Goal: Find specific page/section: Find specific page/section

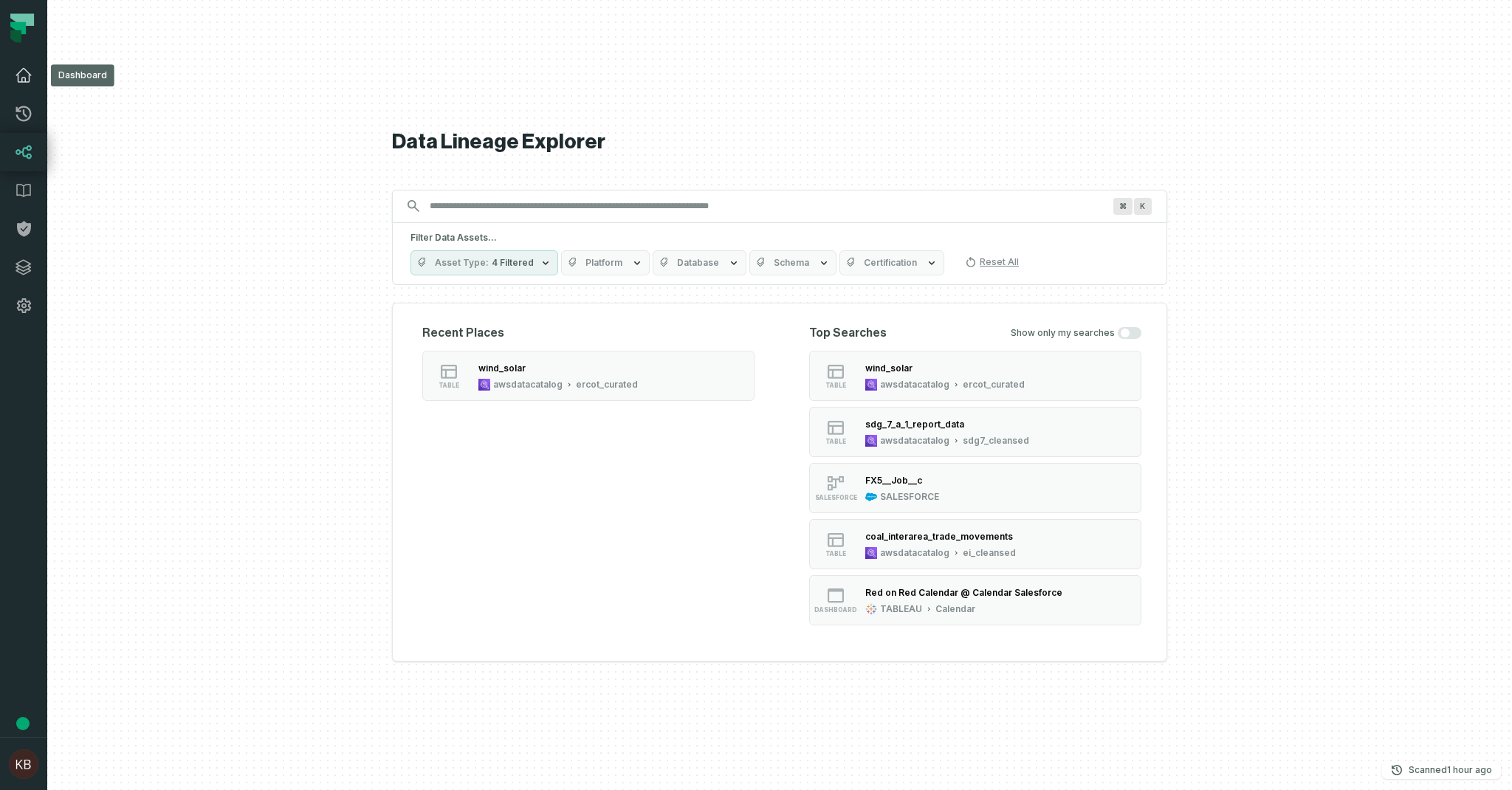
click at [21, 85] on link "Dashboard" at bounding box center [24, 76] width 47 height 39
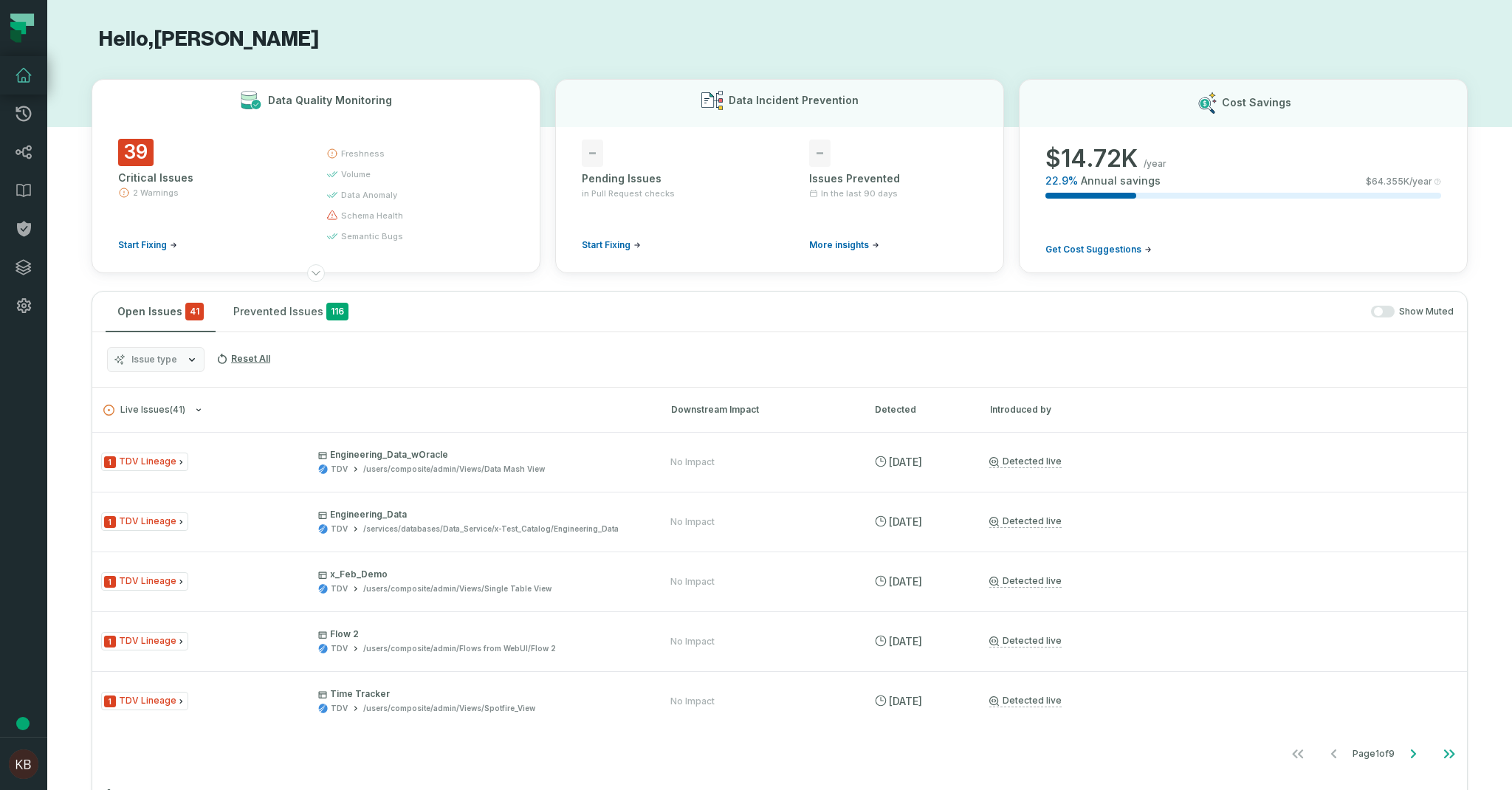
click at [349, 155] on span "freshness" at bounding box center [363, 153] width 44 height 11
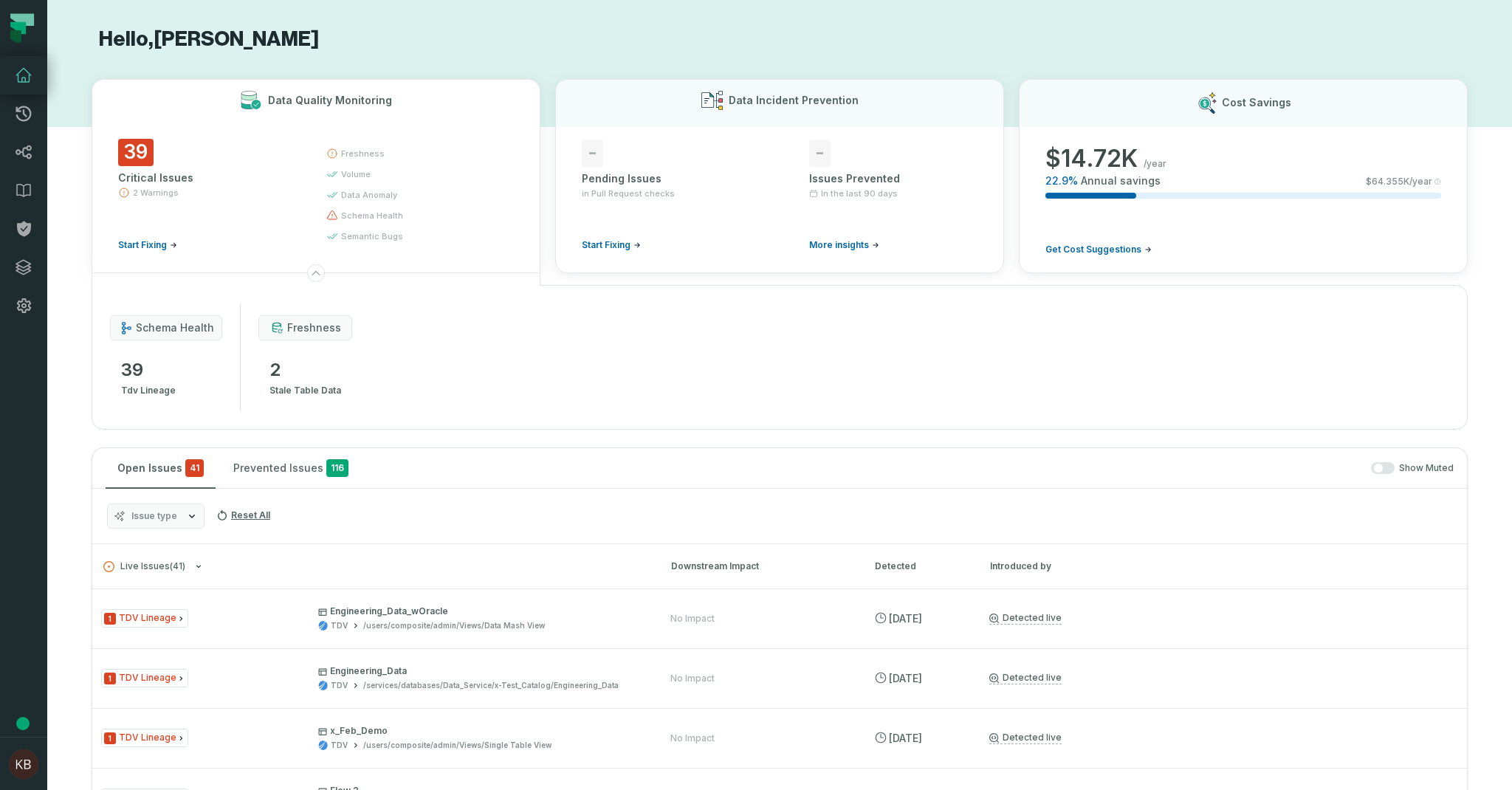
click at [189, 330] on span "schema health" at bounding box center [175, 328] width 78 height 15
click at [152, 395] on span "tdv lineage" at bounding box center [148, 390] width 54 height 18
click at [292, 328] on span "freshness" at bounding box center [314, 328] width 54 height 15
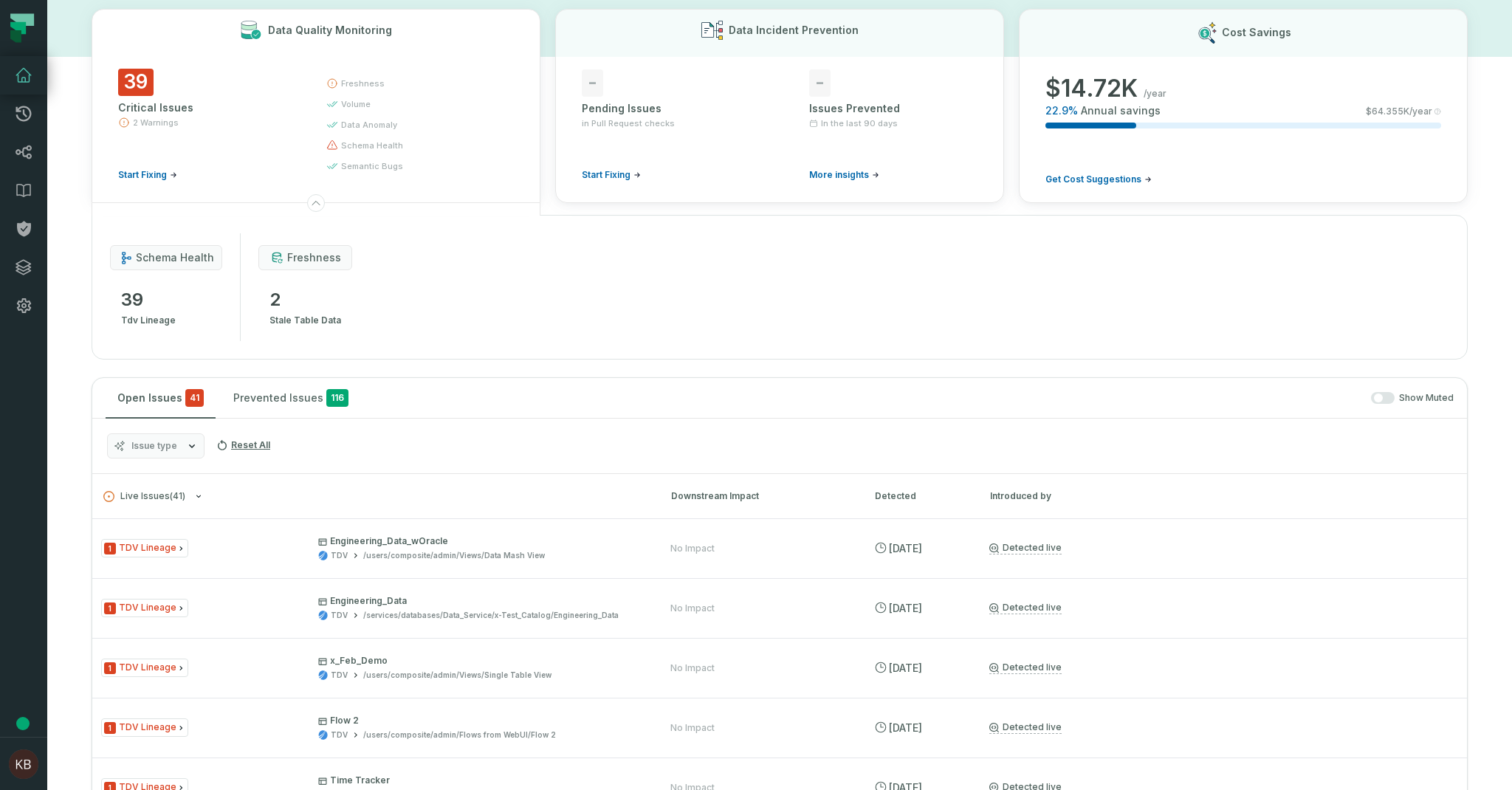
scroll to position [74, 0]
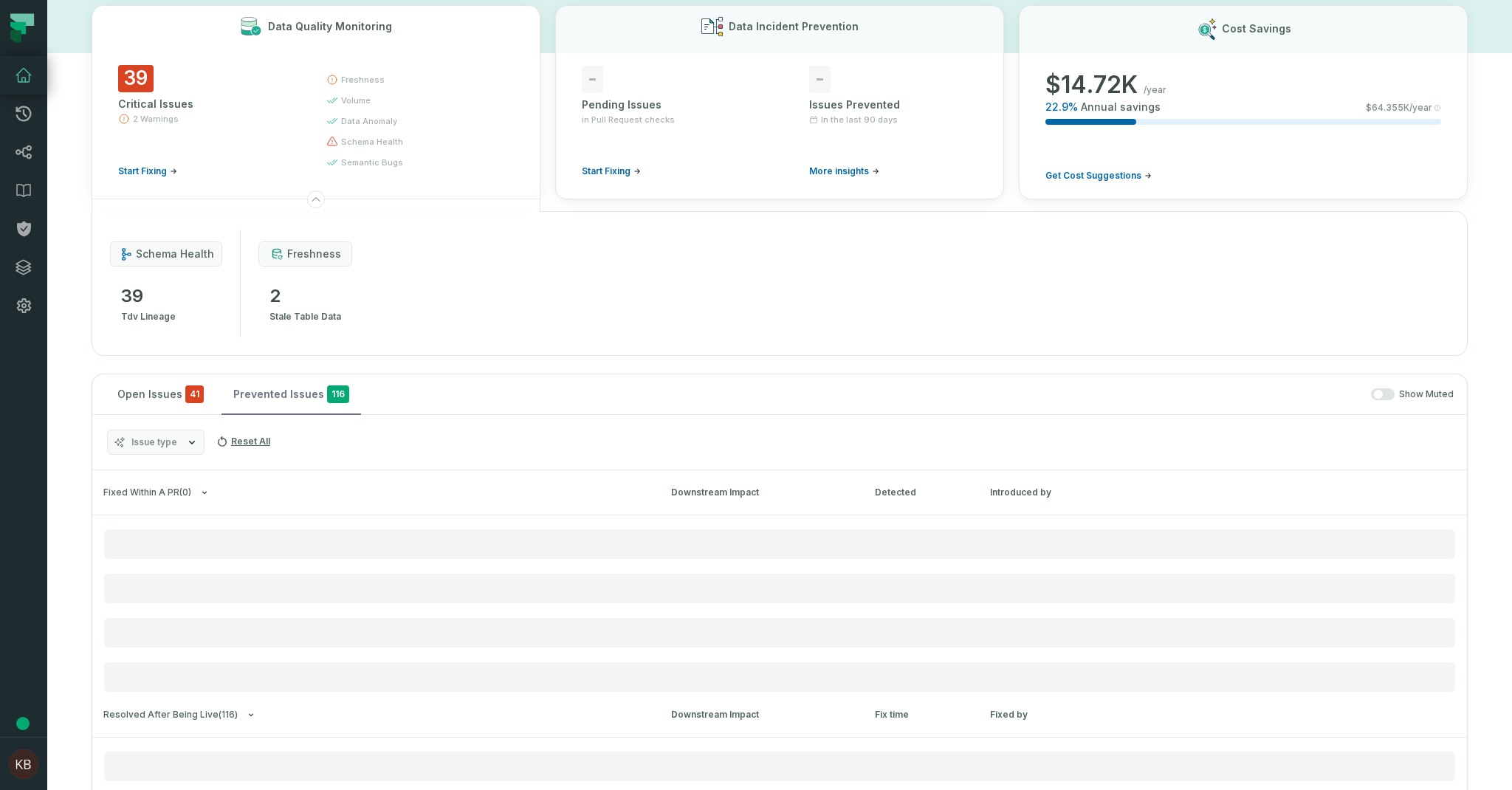
click at [265, 391] on button "Prevented Issues 116" at bounding box center [291, 394] width 140 height 40
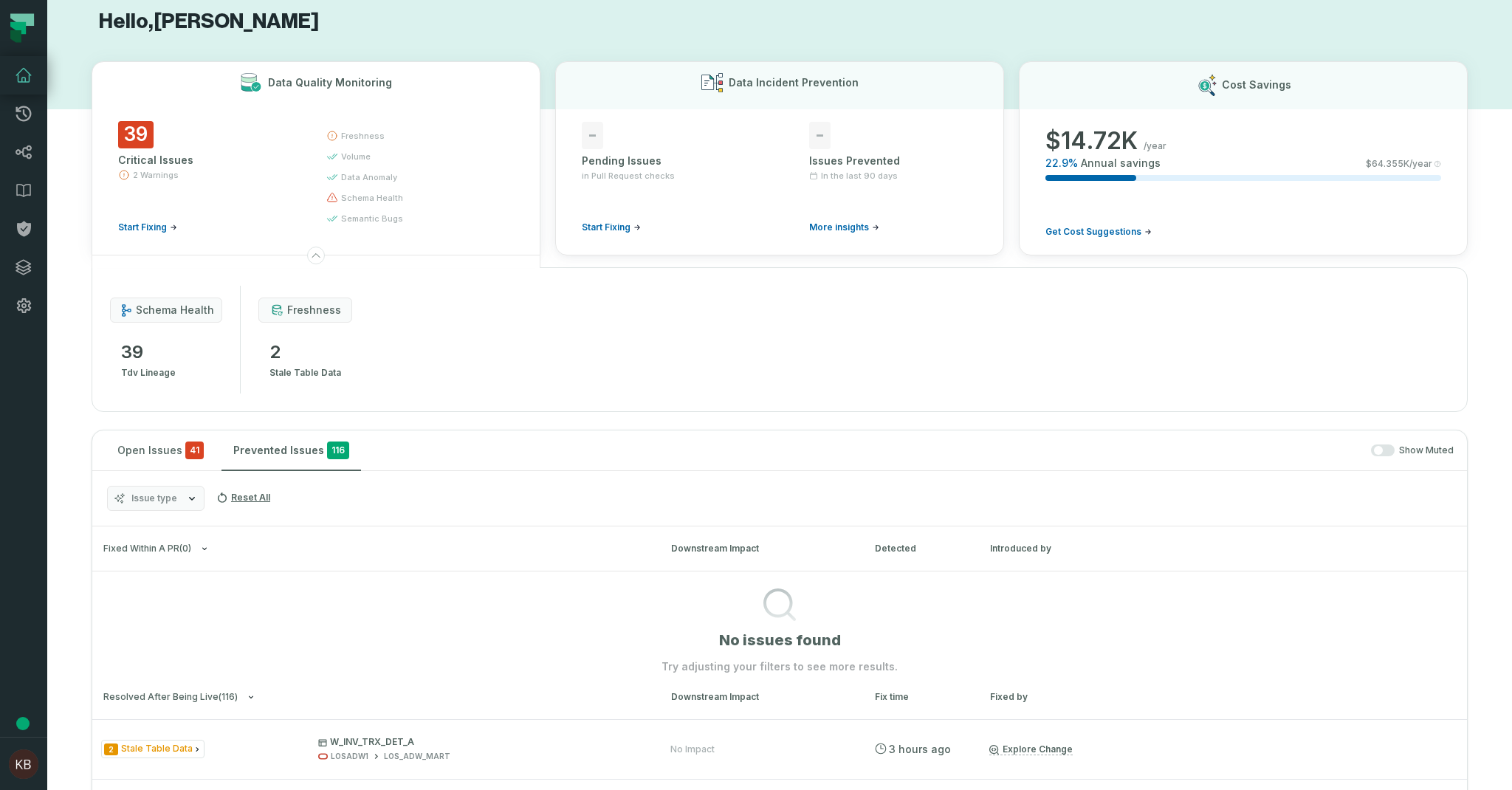
scroll to position [0, 0]
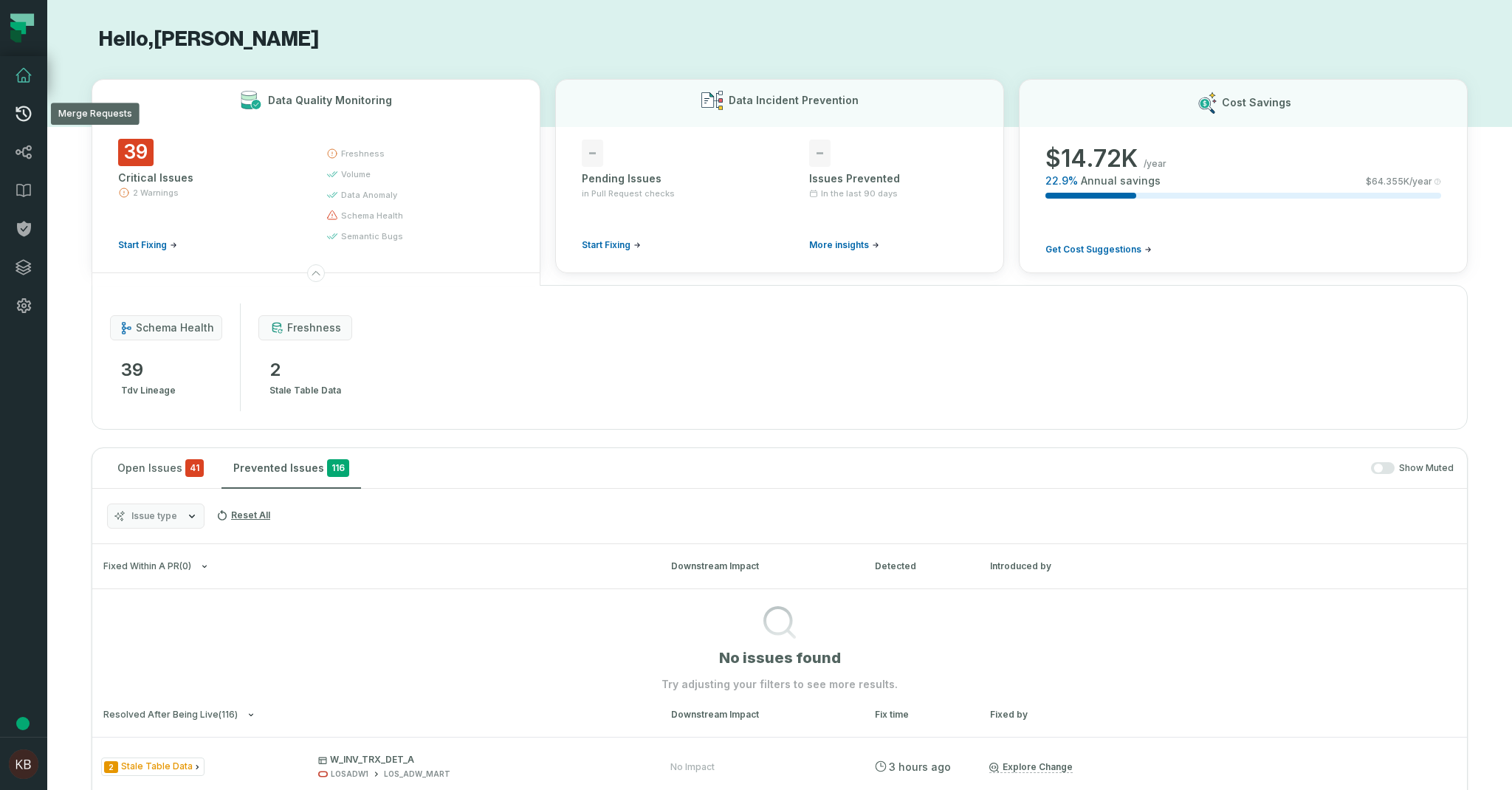
click at [21, 115] on icon at bounding box center [24, 113] width 18 height 18
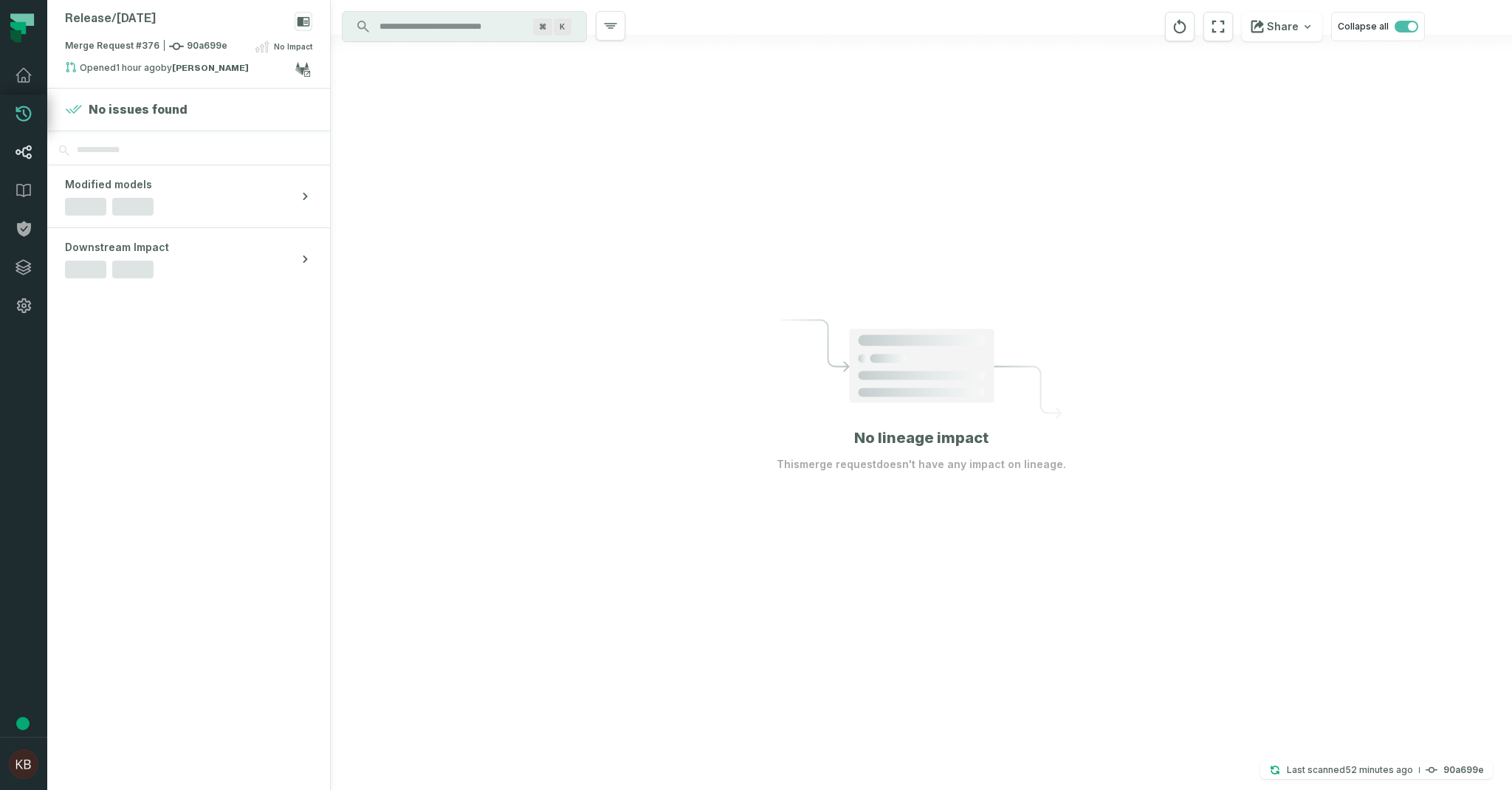
click at [25, 149] on icon at bounding box center [24, 152] width 18 height 18
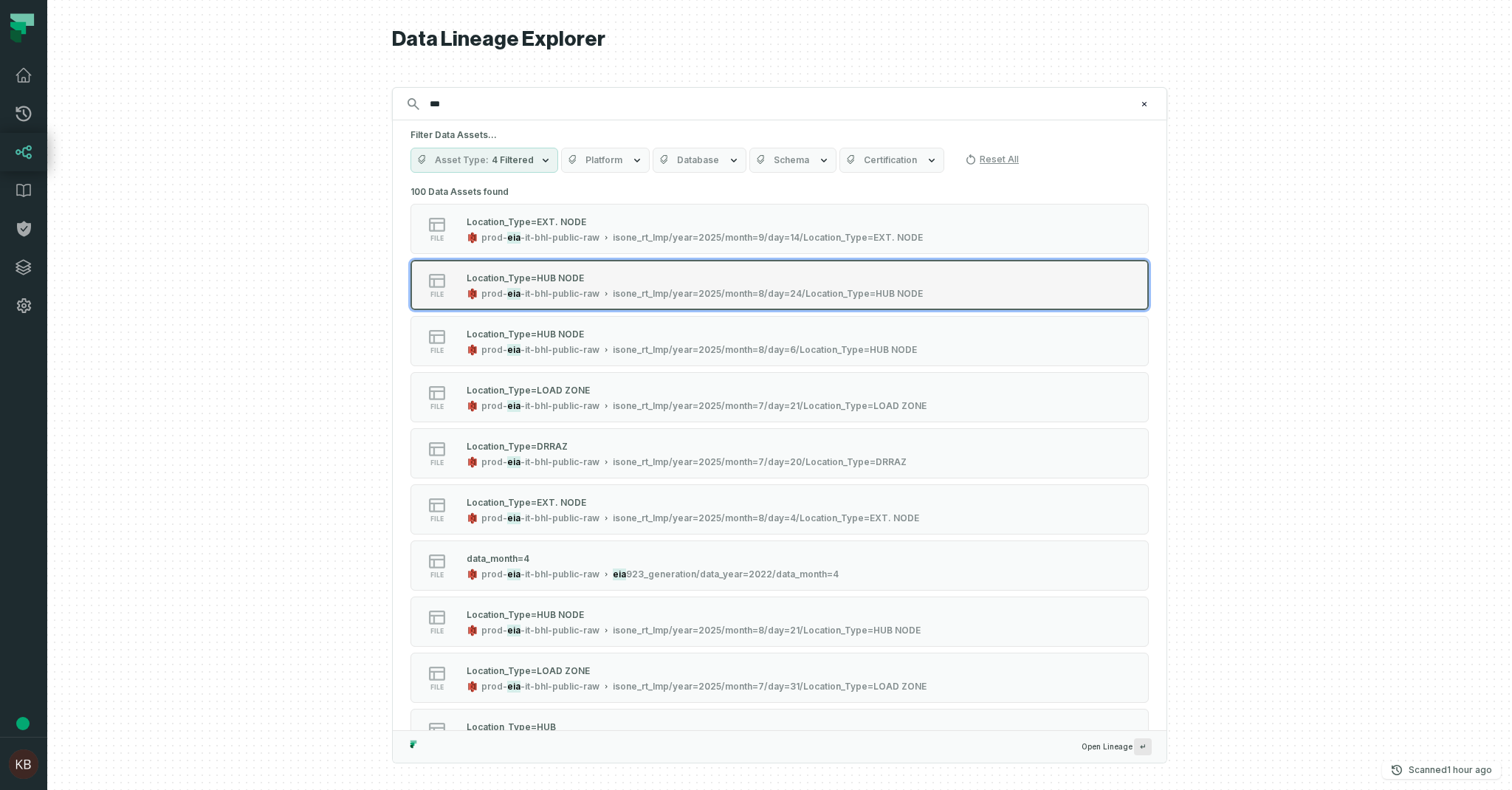
type input "***"
click at [573, 295] on span "-it-bhl-public-raw" at bounding box center [560, 294] width 79 height 11
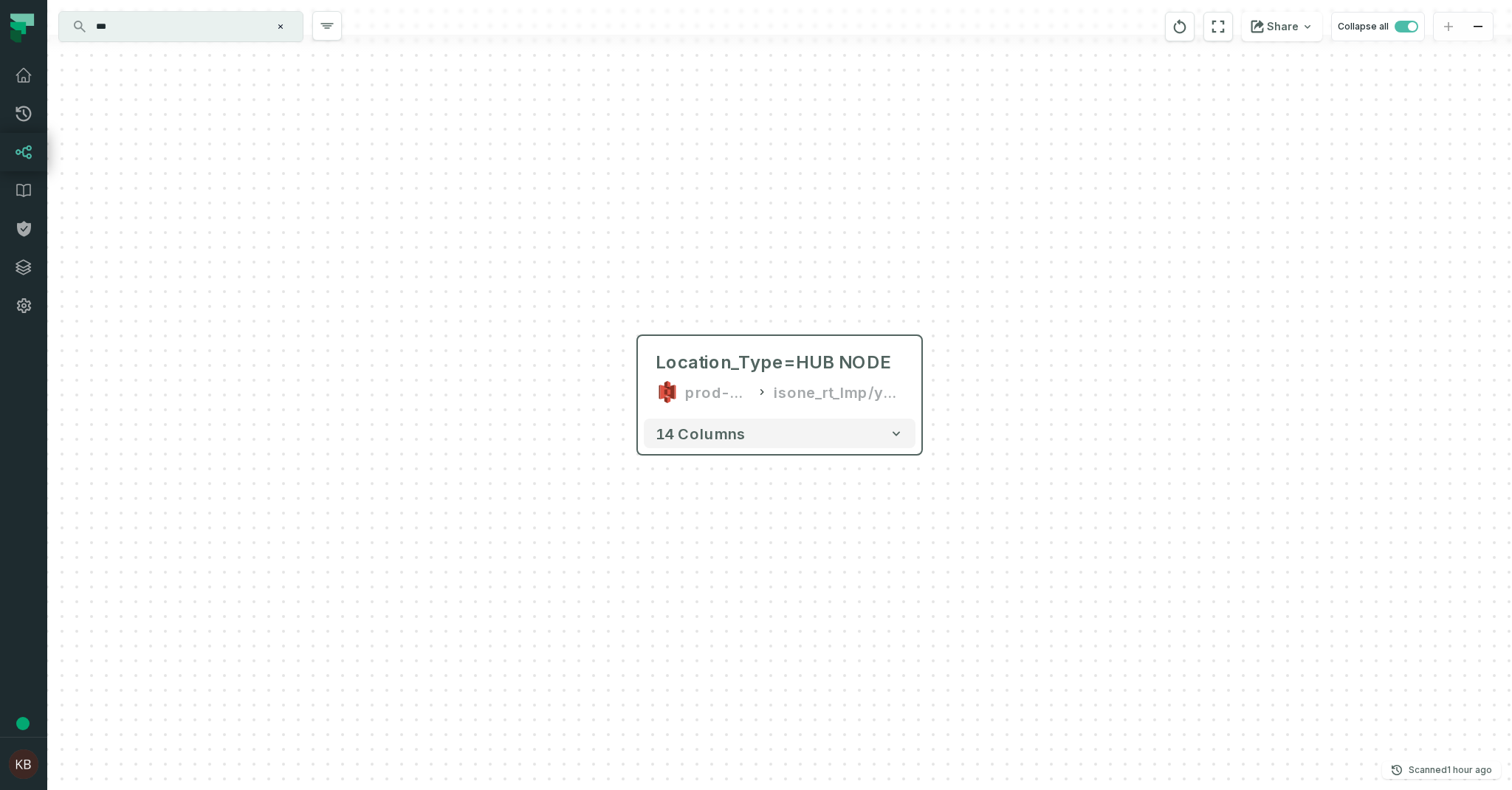
click at [798, 414] on div "14 columns" at bounding box center [779, 433] width 284 height 41
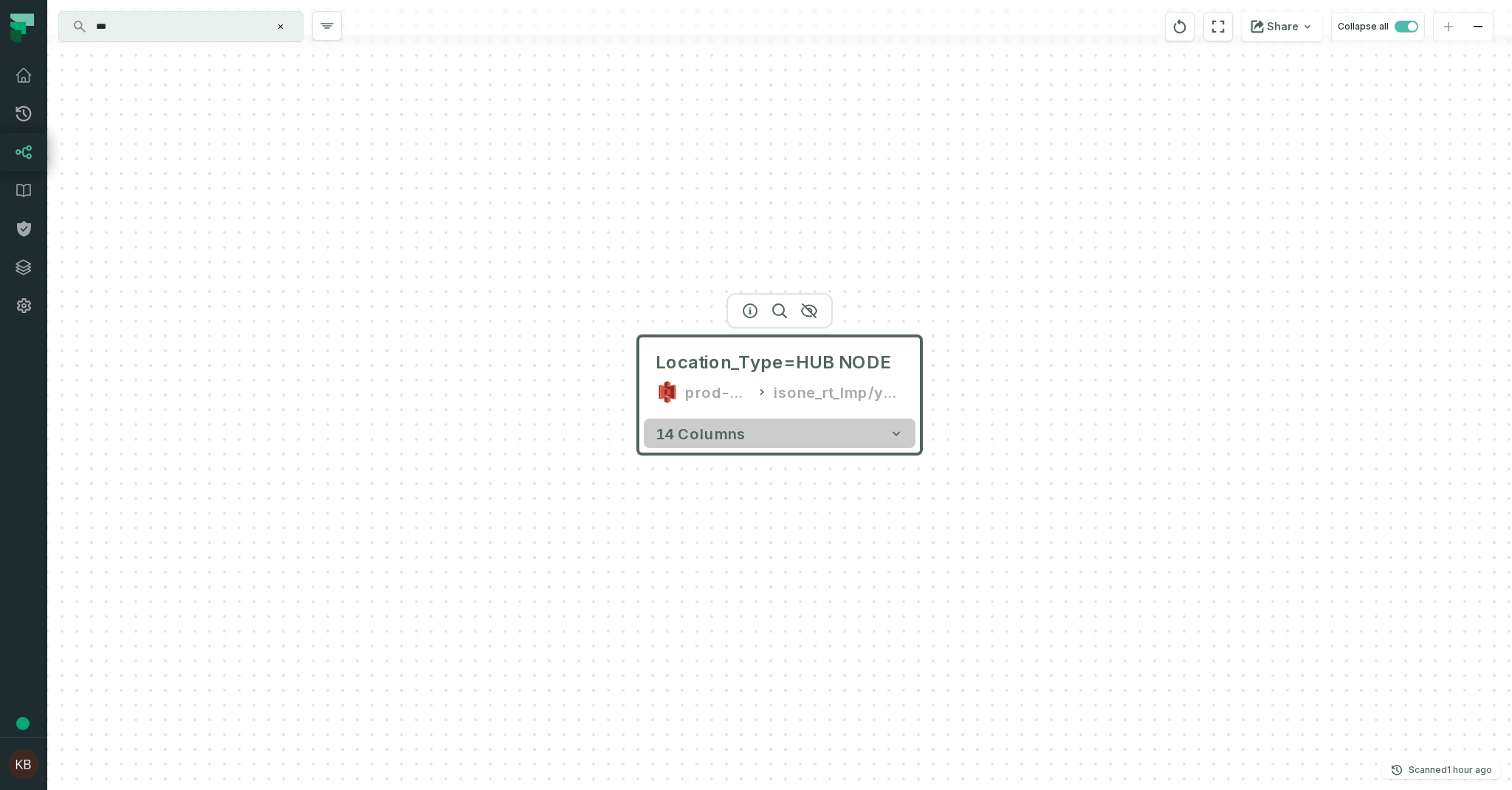
click at [795, 436] on button "14 columns" at bounding box center [779, 434] width 271 height 30
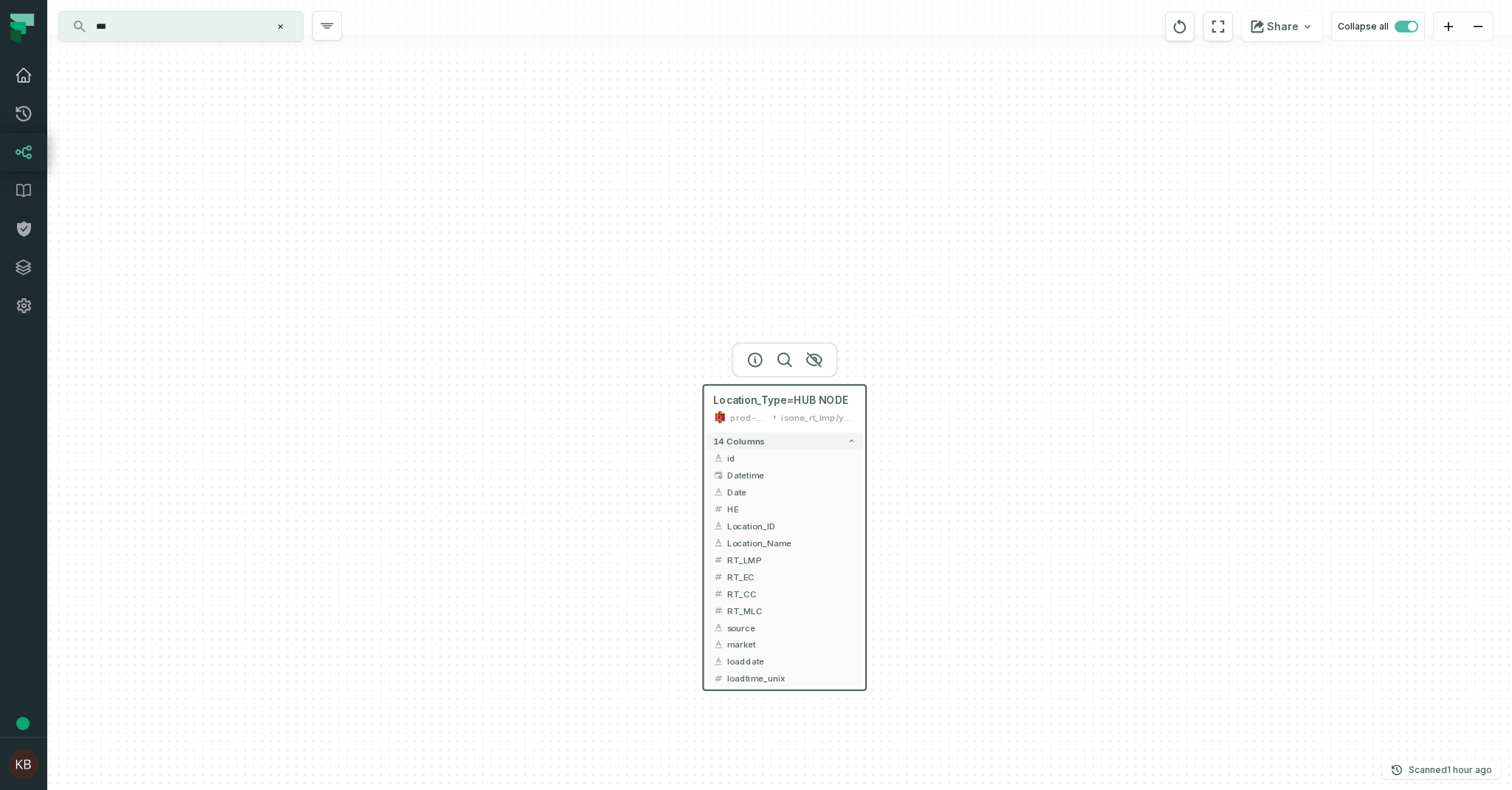
click at [25, 84] on link "Dashboard" at bounding box center [24, 76] width 47 height 39
